Goal: Information Seeking & Learning: Learn about a topic

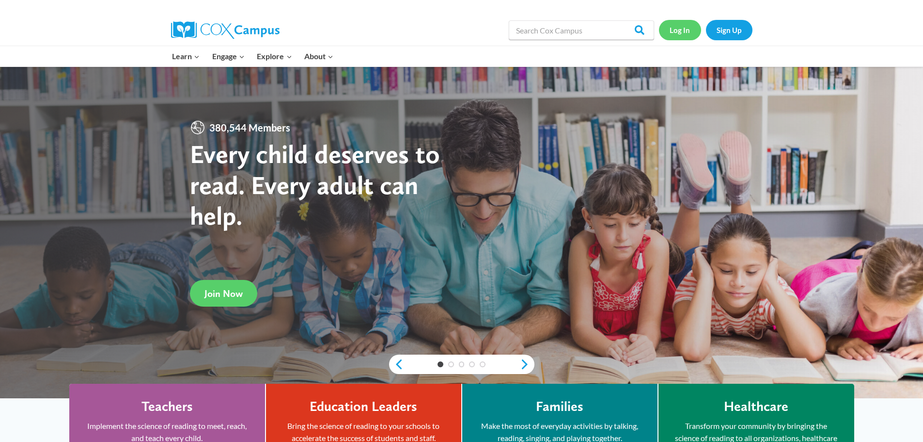
click at [683, 27] on link "Log In" at bounding box center [680, 30] width 42 height 20
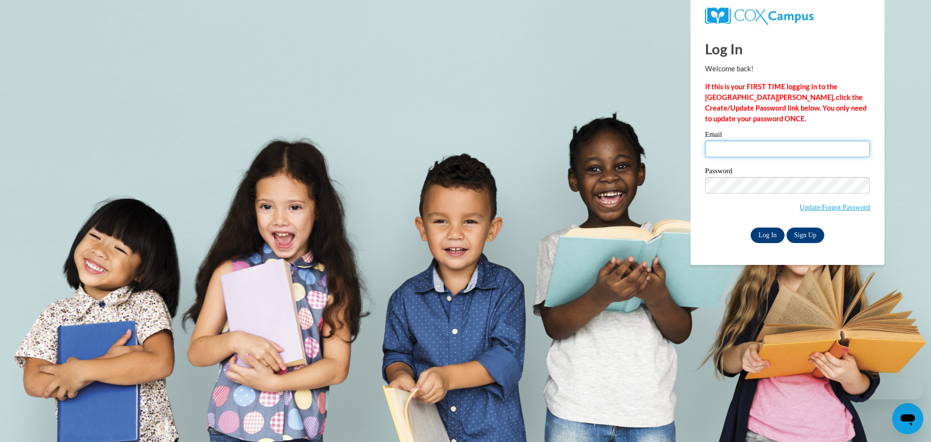
type input "sosborne@lccaa.net"
click at [761, 235] on input "Log In" at bounding box center [767, 235] width 34 height 16
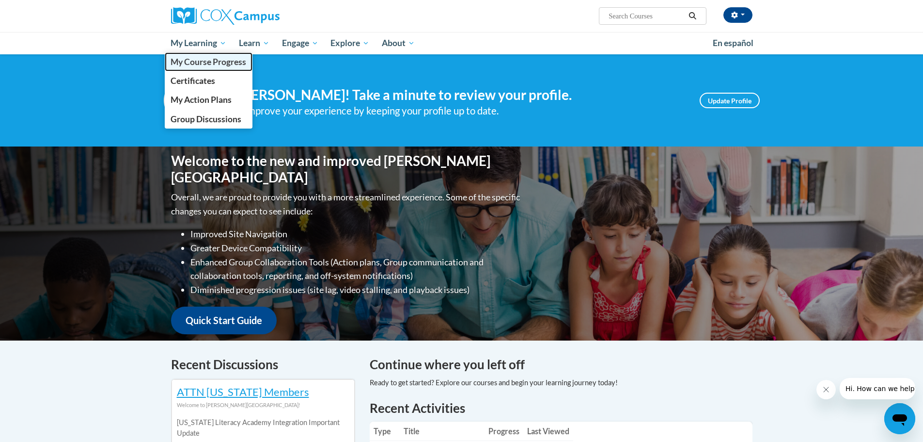
click at [192, 57] on span "My Course Progress" at bounding box center [209, 62] width 76 height 10
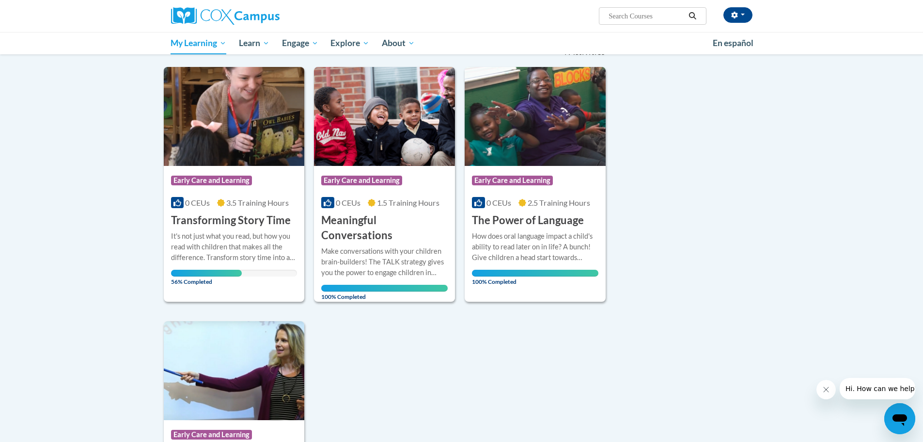
scroll to position [97, 0]
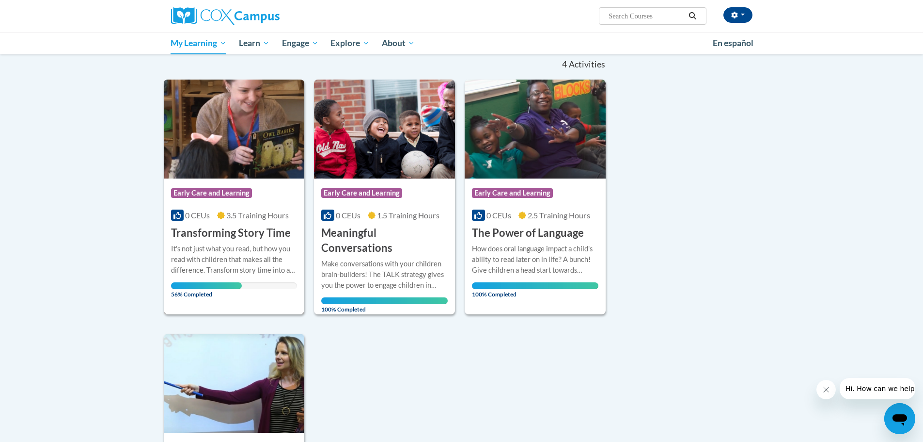
click at [233, 233] on h3 "Transforming Story Time" at bounding box center [231, 232] width 120 height 15
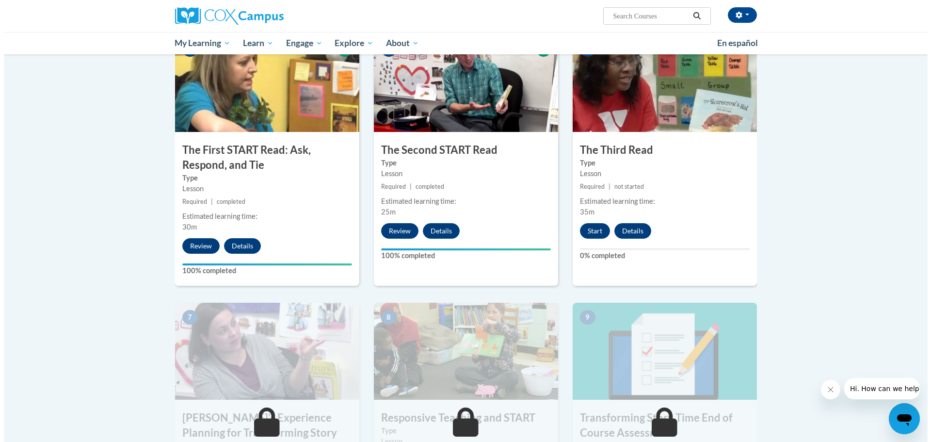
scroll to position [436, 0]
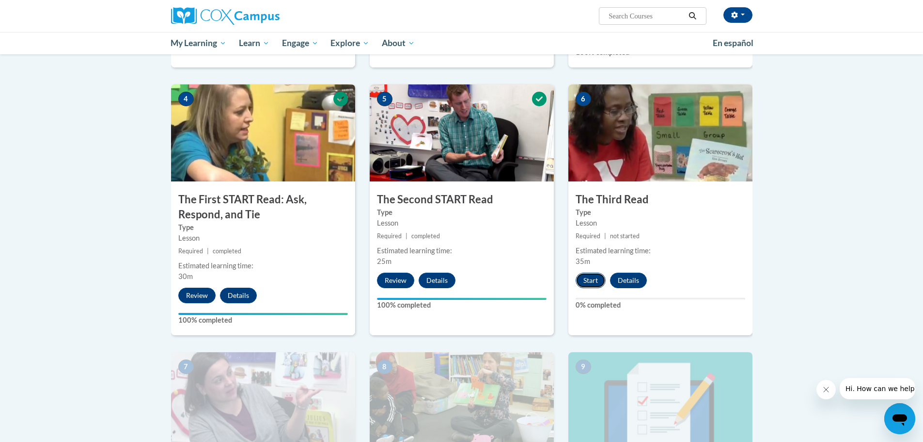
click at [588, 280] on button "Start" at bounding box center [591, 280] width 30 height 16
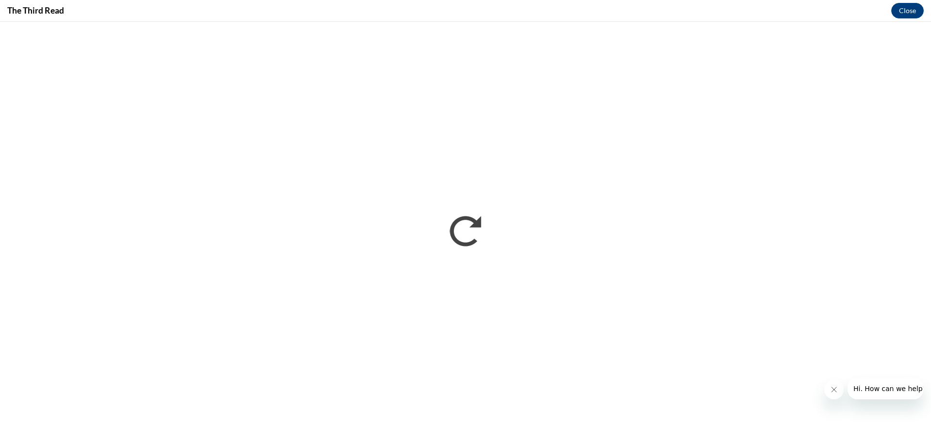
scroll to position [0, 0]
